Goal: Find specific page/section: Find specific page/section

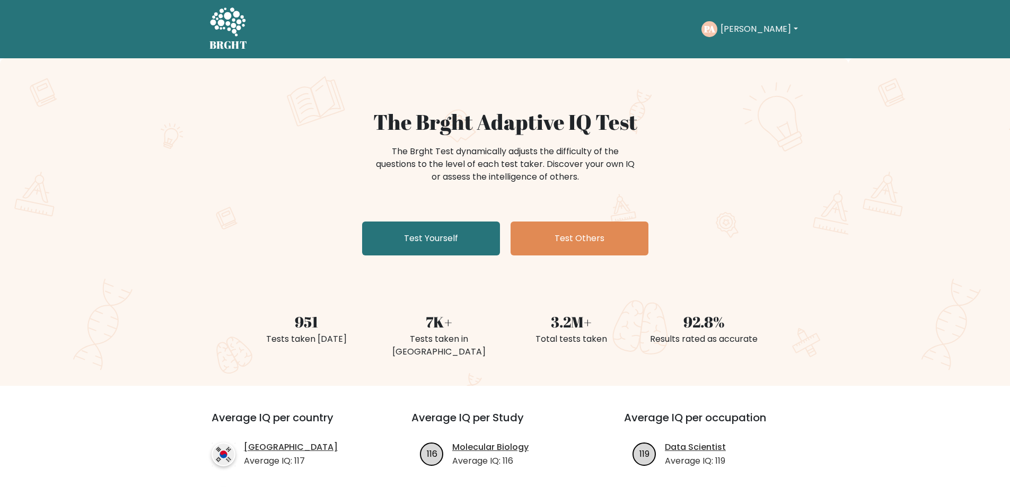
click at [750, 28] on button "[PERSON_NAME]" at bounding box center [758, 29] width 83 height 14
click at [734, 74] on link "Profile" at bounding box center [744, 68] width 84 height 17
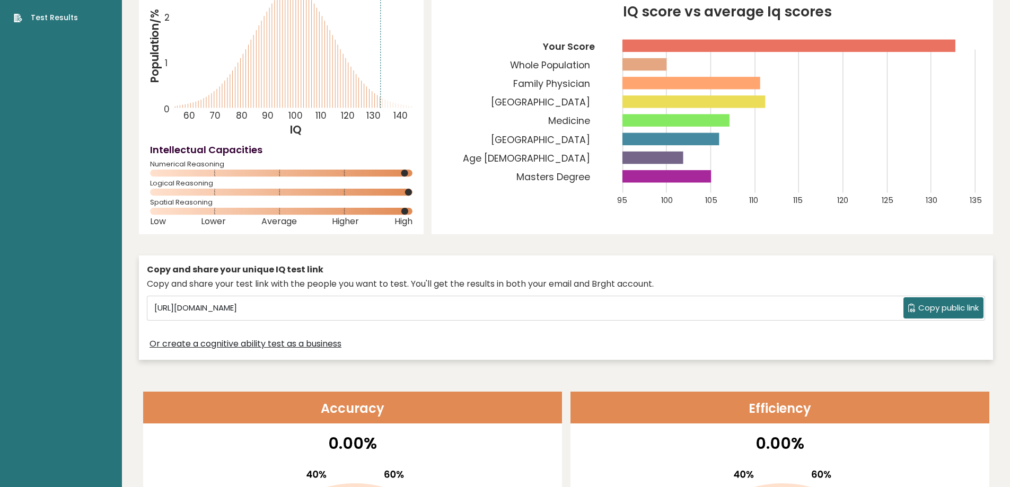
scroll to position [159, 0]
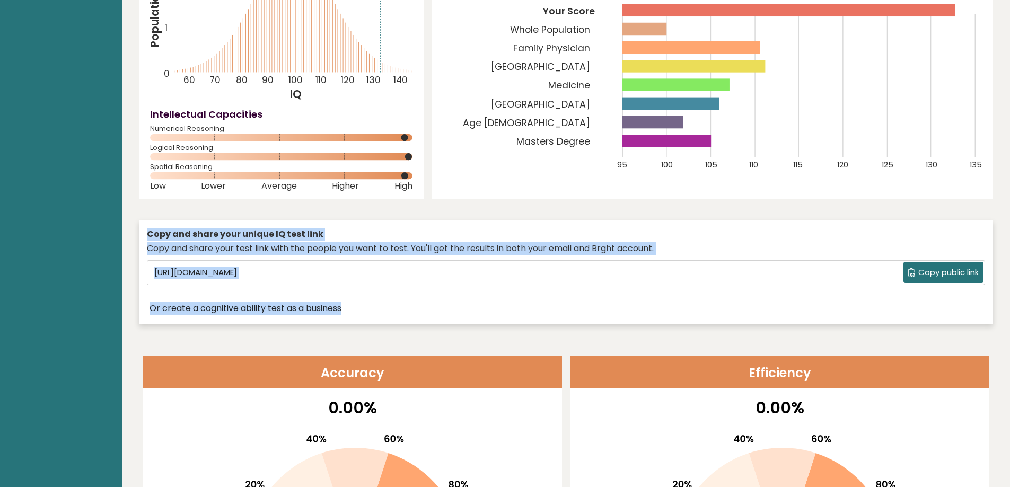
drag, startPoint x: 145, startPoint y: 231, endPoint x: 483, endPoint y: 314, distance: 348.4
click at [483, 314] on div "Copy and share your unique IQ test link Copy and share your test link with the …" at bounding box center [566, 272] width 854 height 104
click at [483, 310] on div "Or create a cognitive ability test as a business" at bounding box center [566, 308] width 838 height 15
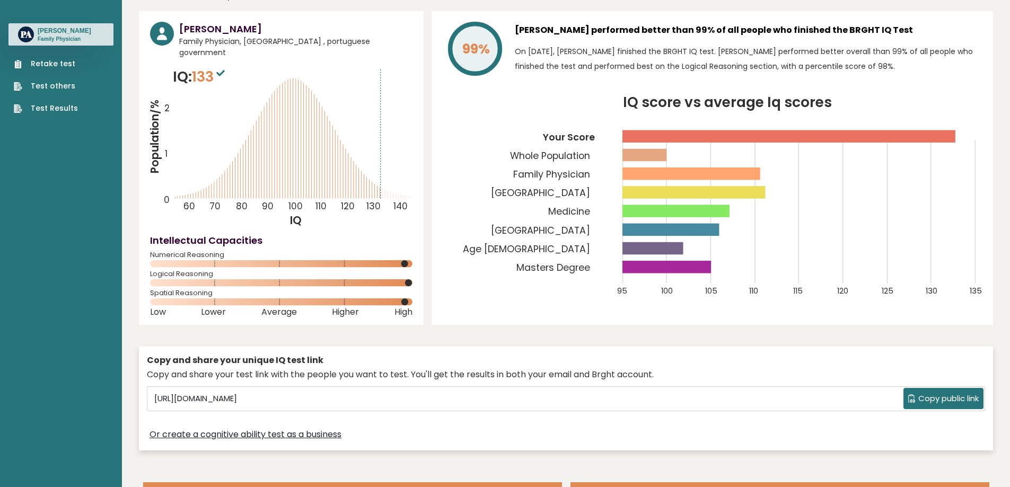
scroll to position [0, 0]
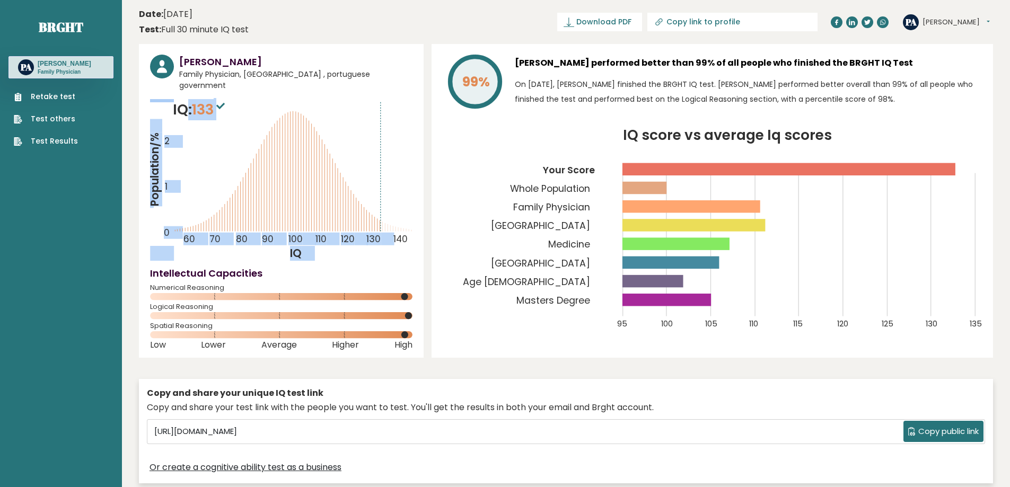
drag, startPoint x: 184, startPoint y: 96, endPoint x: 279, endPoint y: 188, distance: 132.7
click at [279, 188] on div "IQ: 133 Population/% IQ 0 1 2 60 70 80 90 100 110 120 130 140" at bounding box center [281, 180] width 262 height 162
click at [219, 159] on icon "Population/% IQ 0 1 2 60 70 80 90 100 110 120 130 140" at bounding box center [281, 180] width 262 height 162
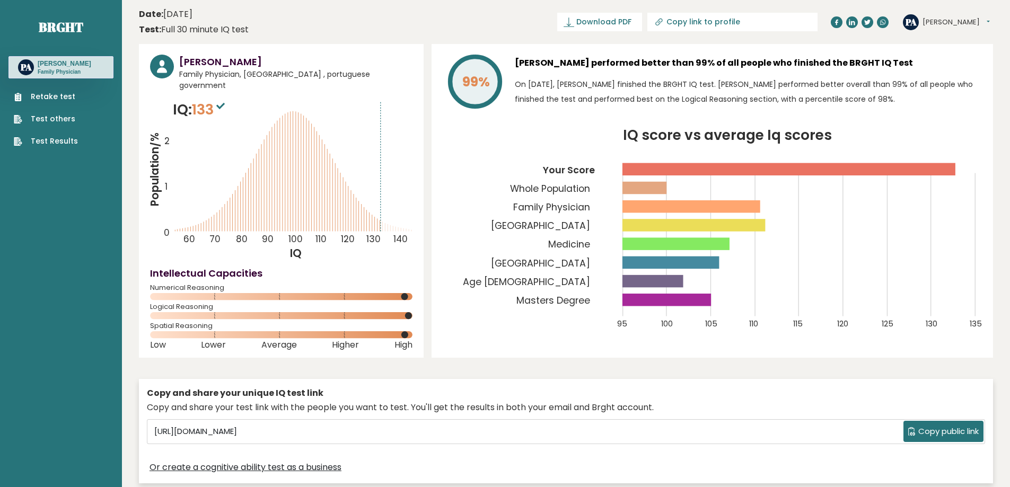
click at [942, 426] on span "Copy public link" at bounding box center [948, 432] width 60 height 12
